Goal: Transaction & Acquisition: Purchase product/service

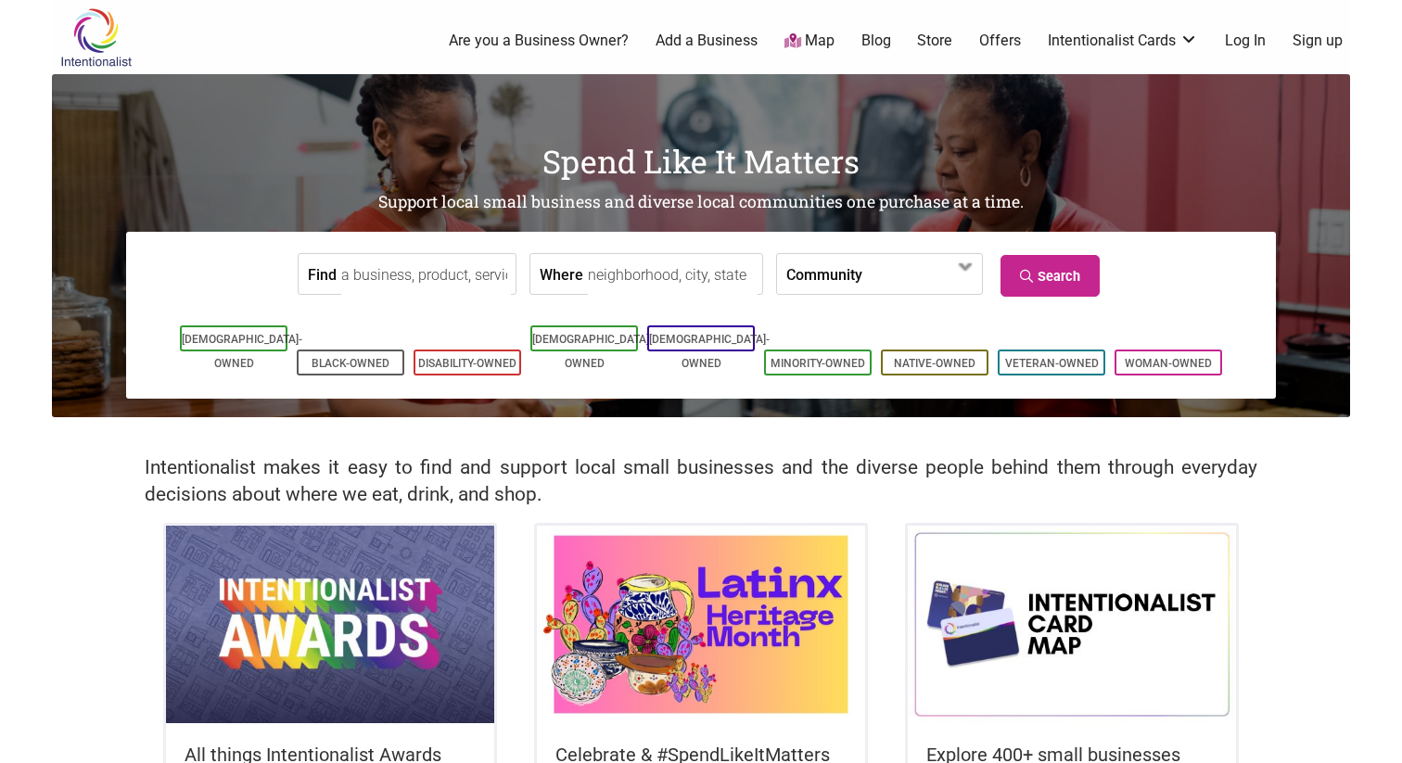
click at [0, 504] on body "× Menu 0 Are you a Business Owner? Add a Business Map Blog Store Offers Intenti…" at bounding box center [701, 381] width 1402 height 763
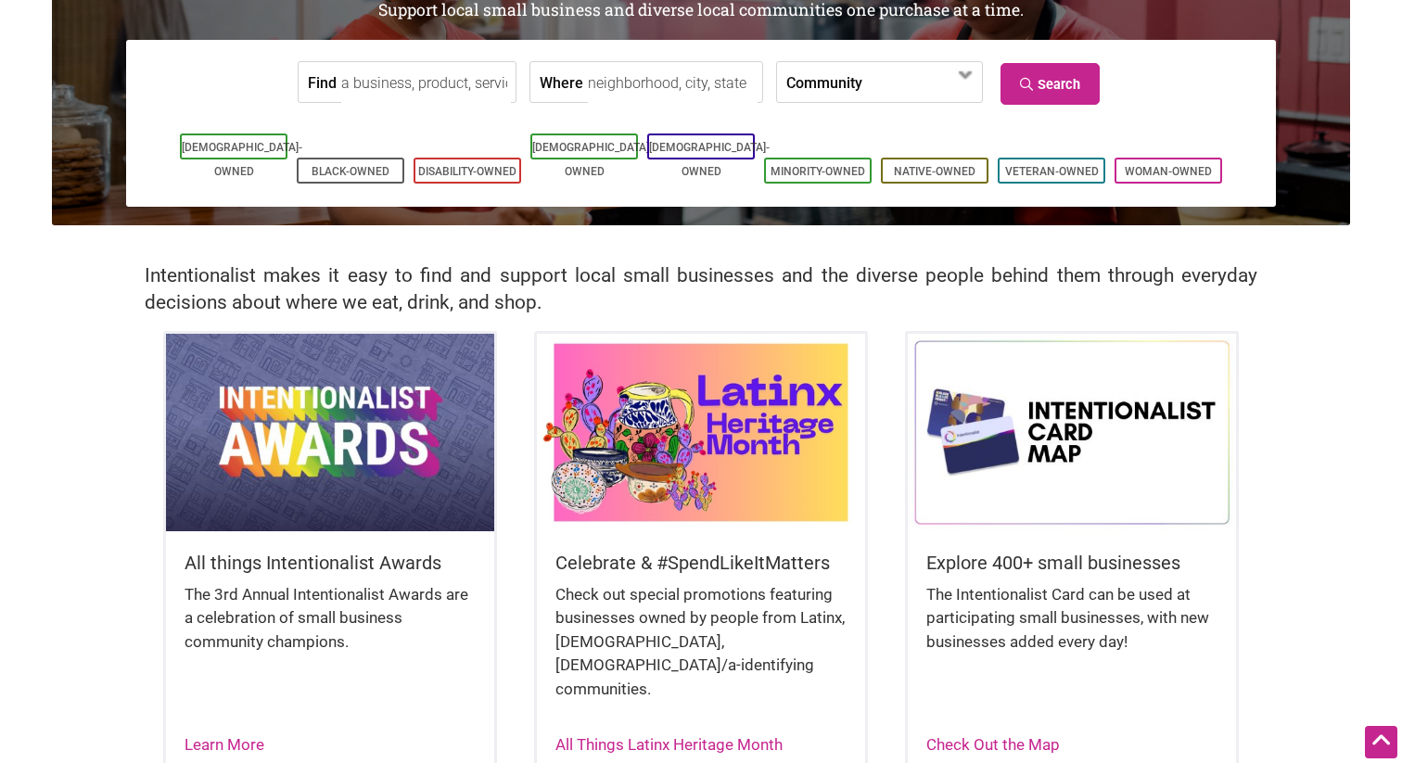
scroll to position [194, 0]
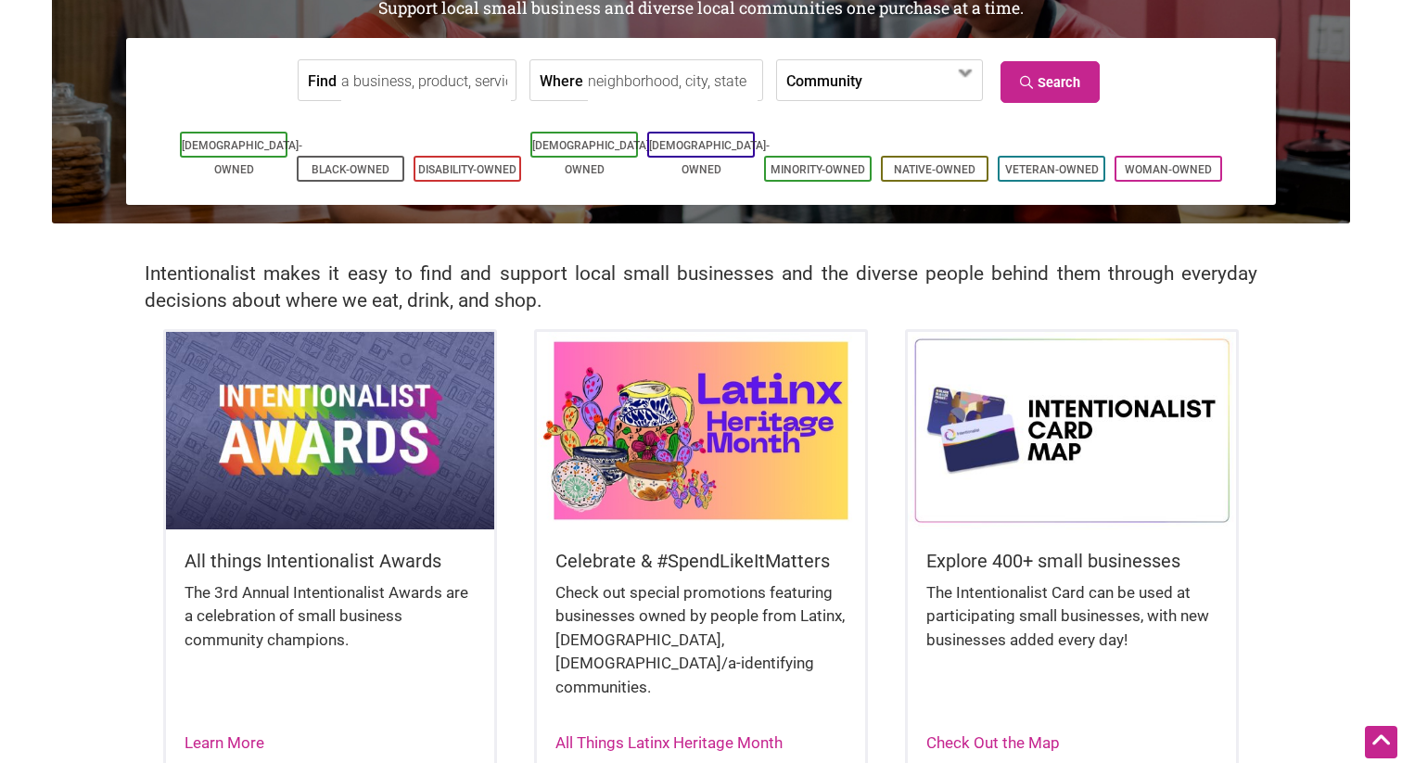
click at [1018, 483] on img at bounding box center [1072, 430] width 328 height 197
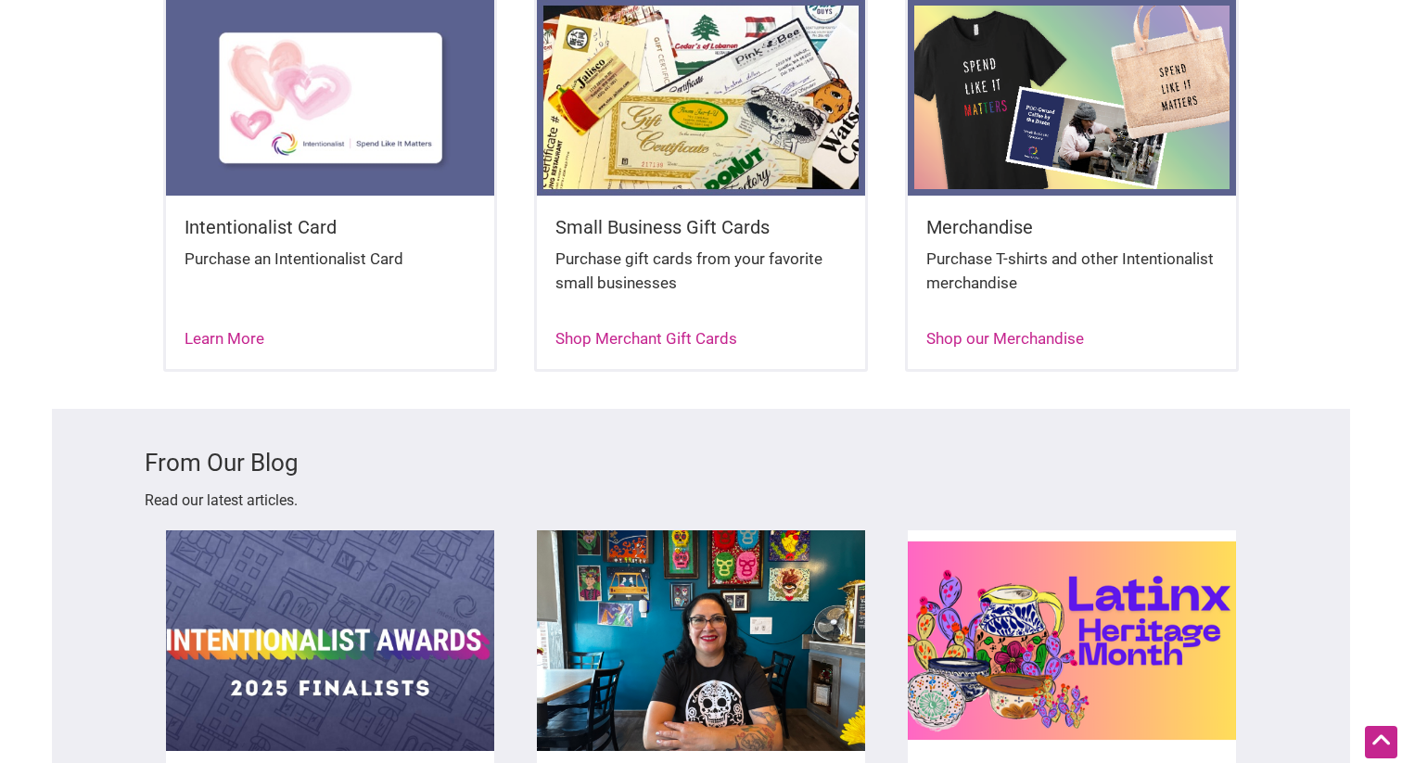
scroll to position [2168, 0]
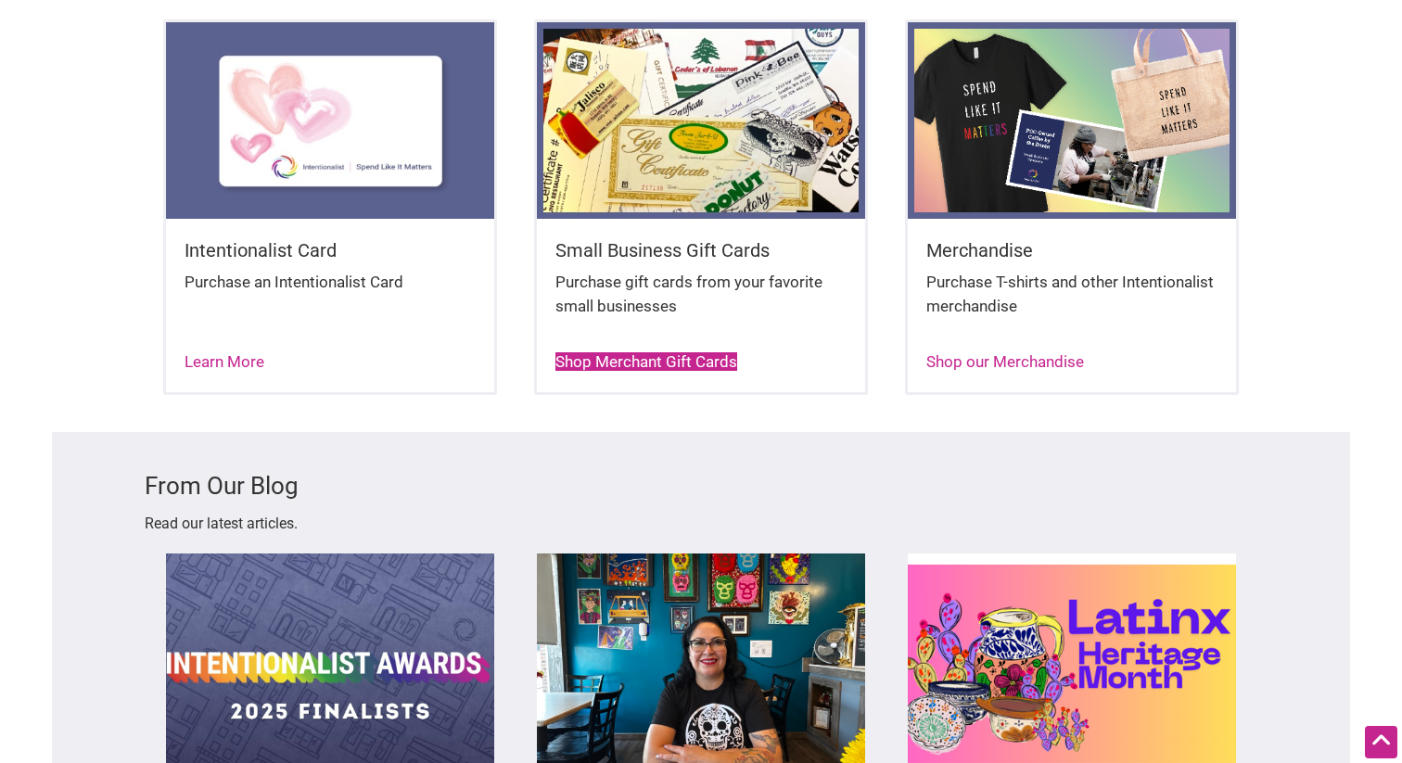
click at [657, 352] on link "Shop Merchant Gift Cards" at bounding box center [646, 361] width 182 height 19
click at [681, 352] on link "Shop Merchant Gift Cards" at bounding box center [646, 361] width 182 height 19
click at [651, 352] on link "Shop Merchant Gift Cards" at bounding box center [646, 361] width 182 height 19
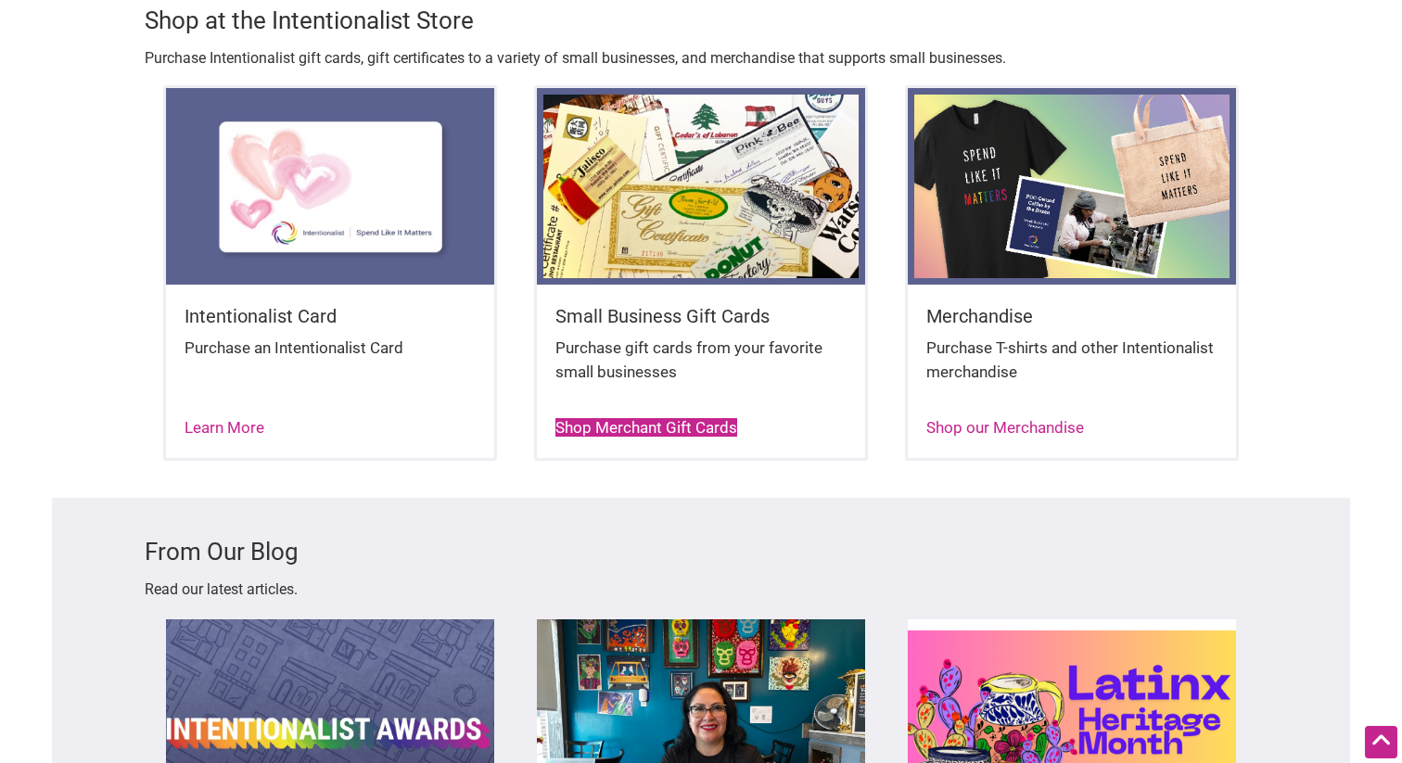
scroll to position [2082, 0]
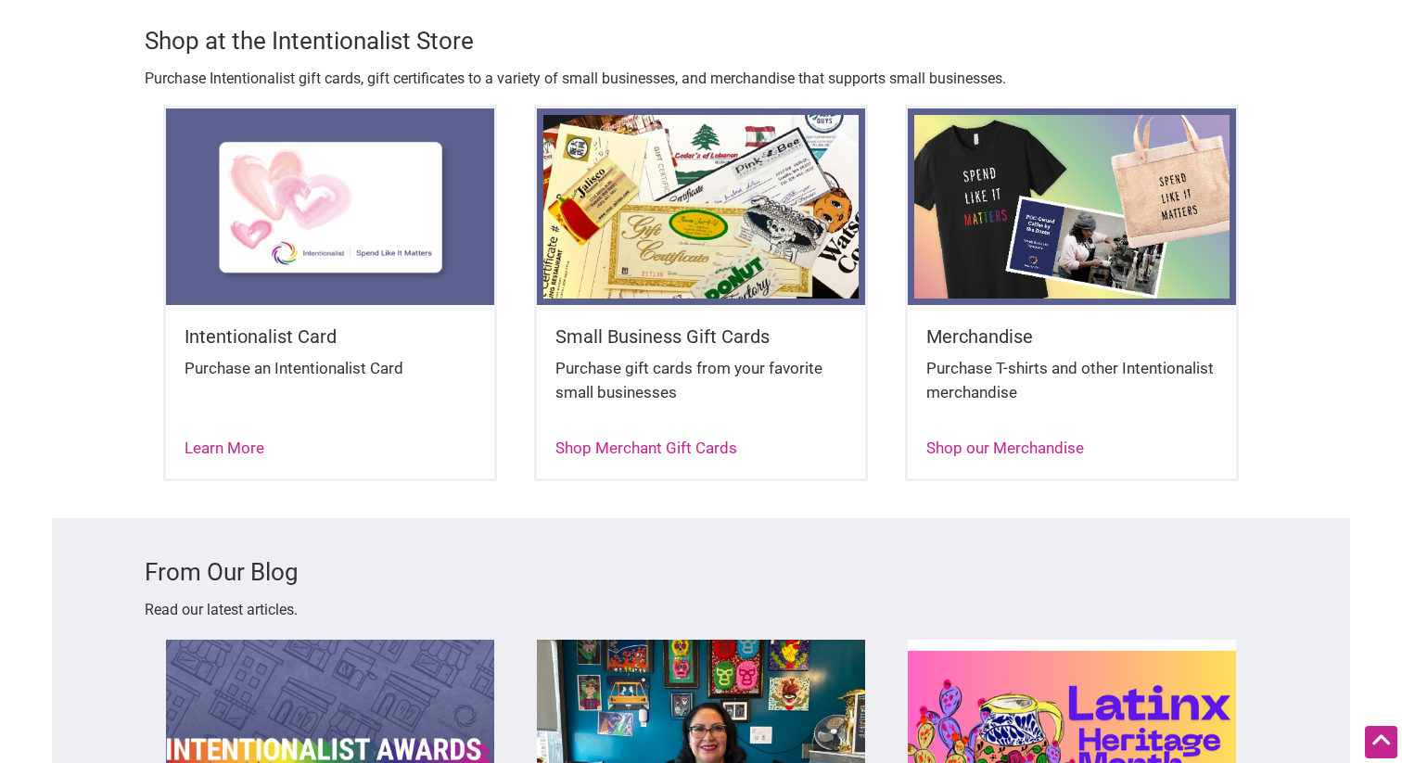
click at [654, 324] on h5 "Small Business Gift Cards" at bounding box center [700, 337] width 291 height 26
click at [694, 212] on img at bounding box center [701, 206] width 328 height 197
click at [380, 247] on img at bounding box center [330, 206] width 328 height 197
